Goal: Transaction & Acquisition: Book appointment/travel/reservation

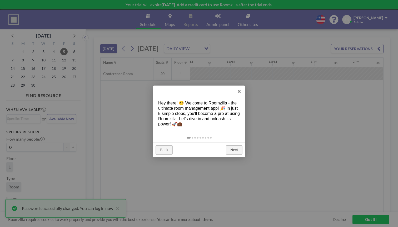
scroll to position [0, 513]
click at [239, 91] on link "×" at bounding box center [239, 92] width 12 height 12
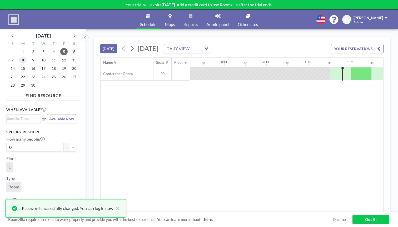
click at [19, 57] on span "8" at bounding box center [22, 60] width 7 height 7
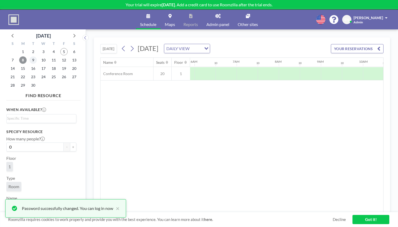
scroll to position [0, 256]
click at [29, 57] on span "9" at bounding box center [32, 60] width 7 height 7
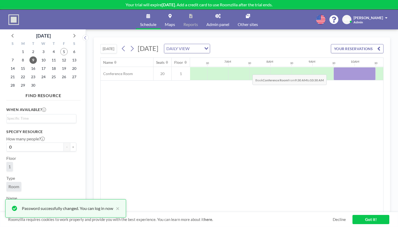
drag, startPoint x: 238, startPoint y: 59, endPoint x: 251, endPoint y: 60, distance: 12.4
click at [333, 67] on div at bounding box center [354, 73] width 42 height 13
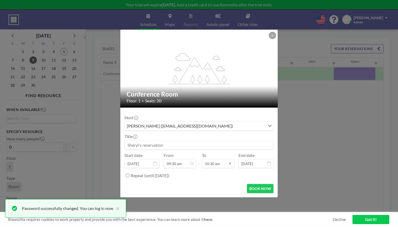
scroll to position [171, 0]
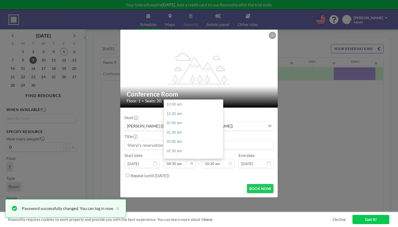
click at [185, 159] on input "09:30 am" at bounding box center [180, 163] width 32 height 9
click at [187, 132] on div "10:00 am" at bounding box center [195, 136] width 62 height 9
type input "10:00 am"
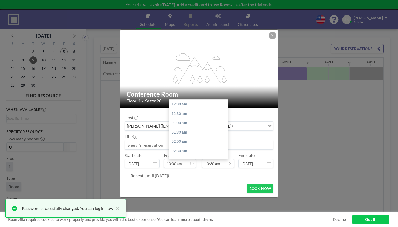
scroll to position [171, 0]
click at [185, 125] on div "10:30 am" at bounding box center [200, 129] width 62 height 9
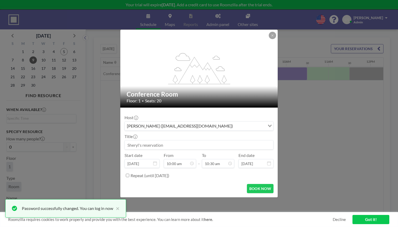
click at [173, 141] on input at bounding box center [199, 145] width 148 height 9
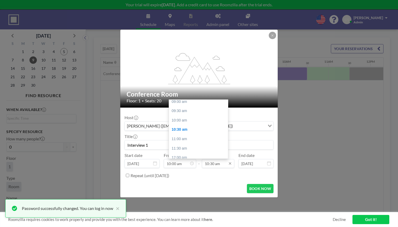
type input "Interview 1"
click at [210, 159] on input "10:30 am" at bounding box center [218, 163] width 32 height 9
click at [179, 135] on div "11:00 am" at bounding box center [200, 139] width 62 height 9
type input "11:00 am"
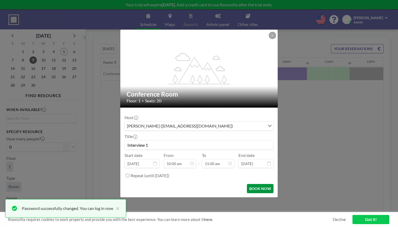
click at [249, 184] on button "BOOK NOW" at bounding box center [260, 188] width 27 height 9
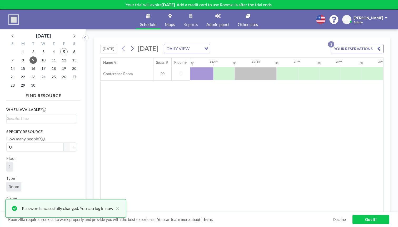
scroll to position [0, 445]
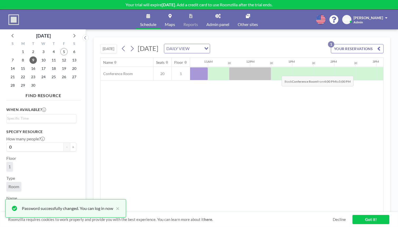
drag, startPoint x: 266, startPoint y: 62, endPoint x: 282, endPoint y: 62, distance: 16.6
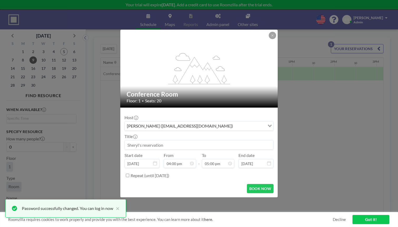
click at [161, 141] on input at bounding box center [199, 145] width 148 height 9
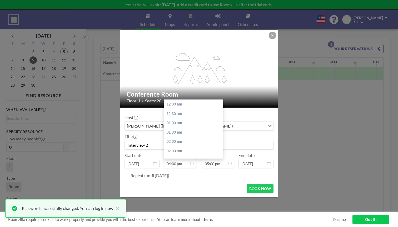
scroll to position [261, 0]
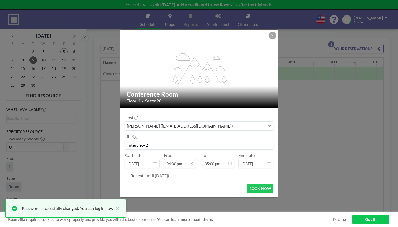
type input "Interview 2"
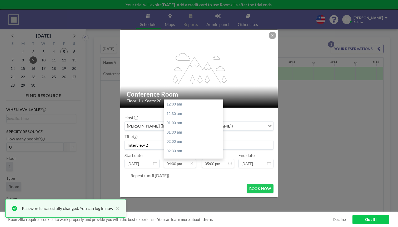
click at [177, 159] on input "04:00 pm" at bounding box center [180, 163] width 32 height 9
click at [186, 148] on div "04:30 pm" at bounding box center [195, 152] width 62 height 9
type input "04:30 pm"
click at [211, 159] on input "05:00 pm" at bounding box center [218, 163] width 32 height 9
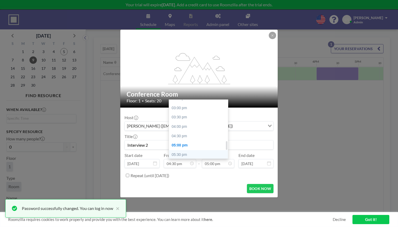
click at [186, 150] on div "05:30 pm" at bounding box center [200, 154] width 62 height 9
type input "05:30 pm"
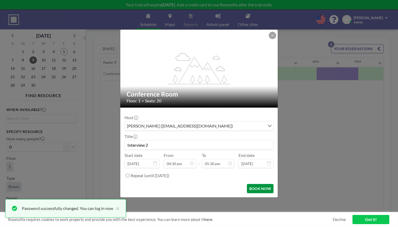
click at [254, 184] on button "BOOK NOW" at bounding box center [260, 188] width 27 height 9
